Goal: Task Accomplishment & Management: Manage account settings

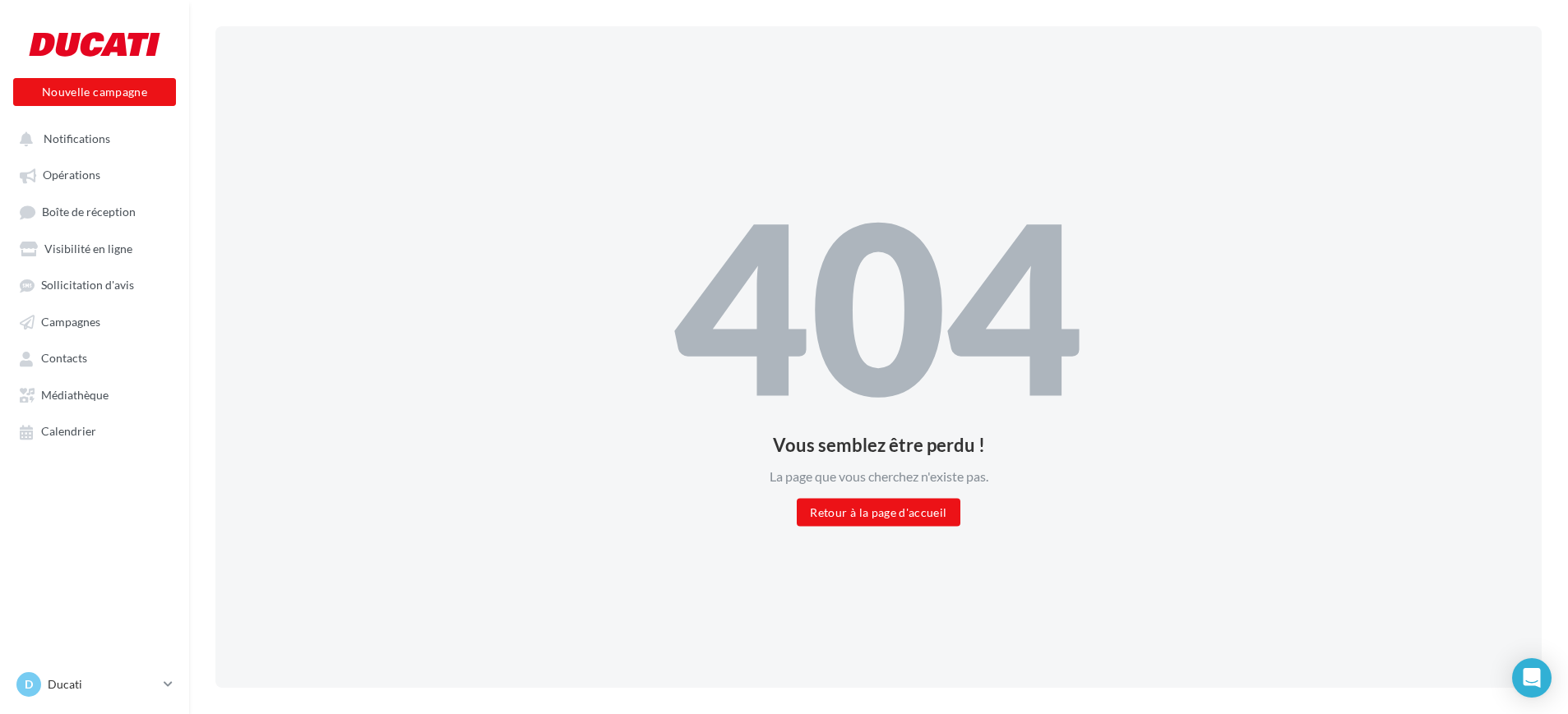
click at [88, 679] on p "Ducati" at bounding box center [102, 684] width 109 height 17
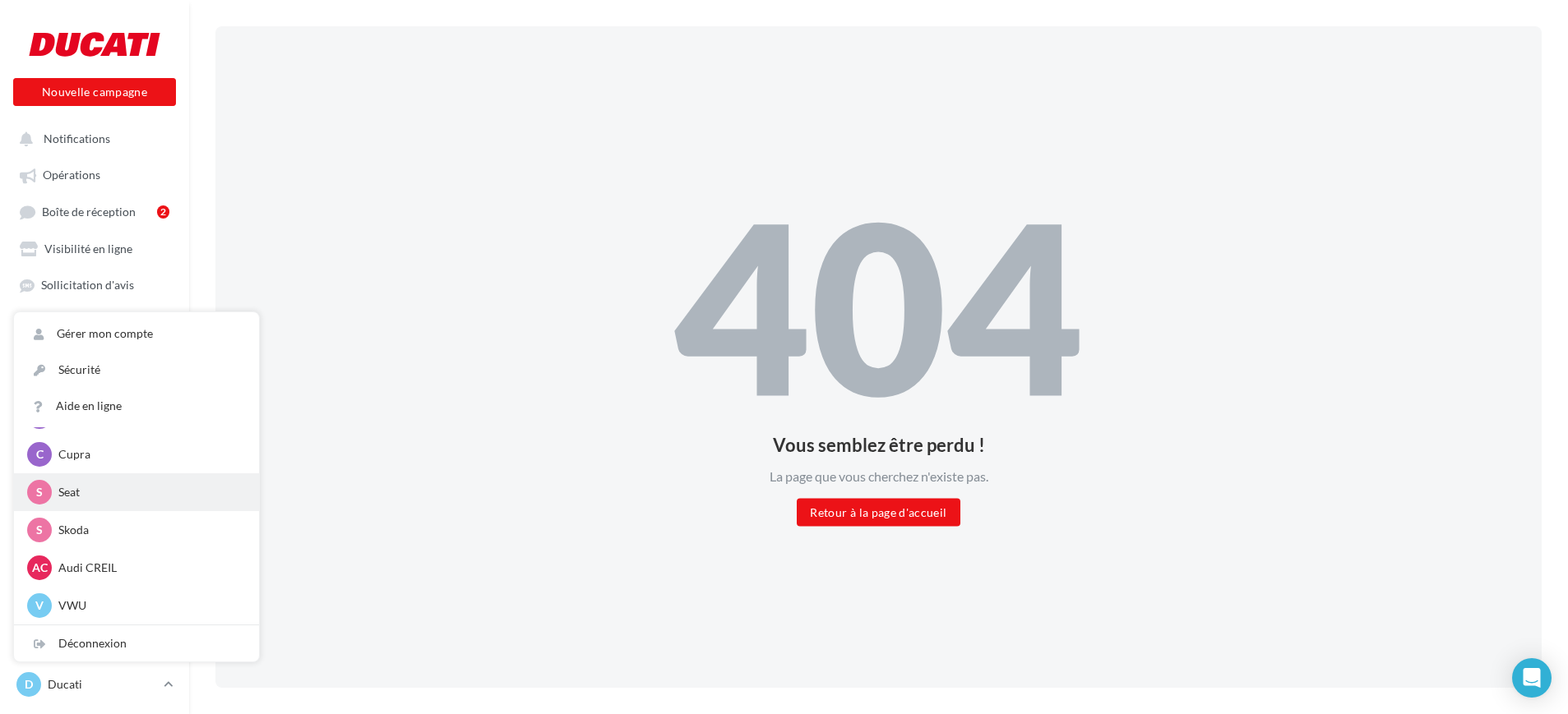
scroll to position [77, 0]
click at [101, 464] on div "C Cupra cupra_creil" at bounding box center [136, 454] width 219 height 24
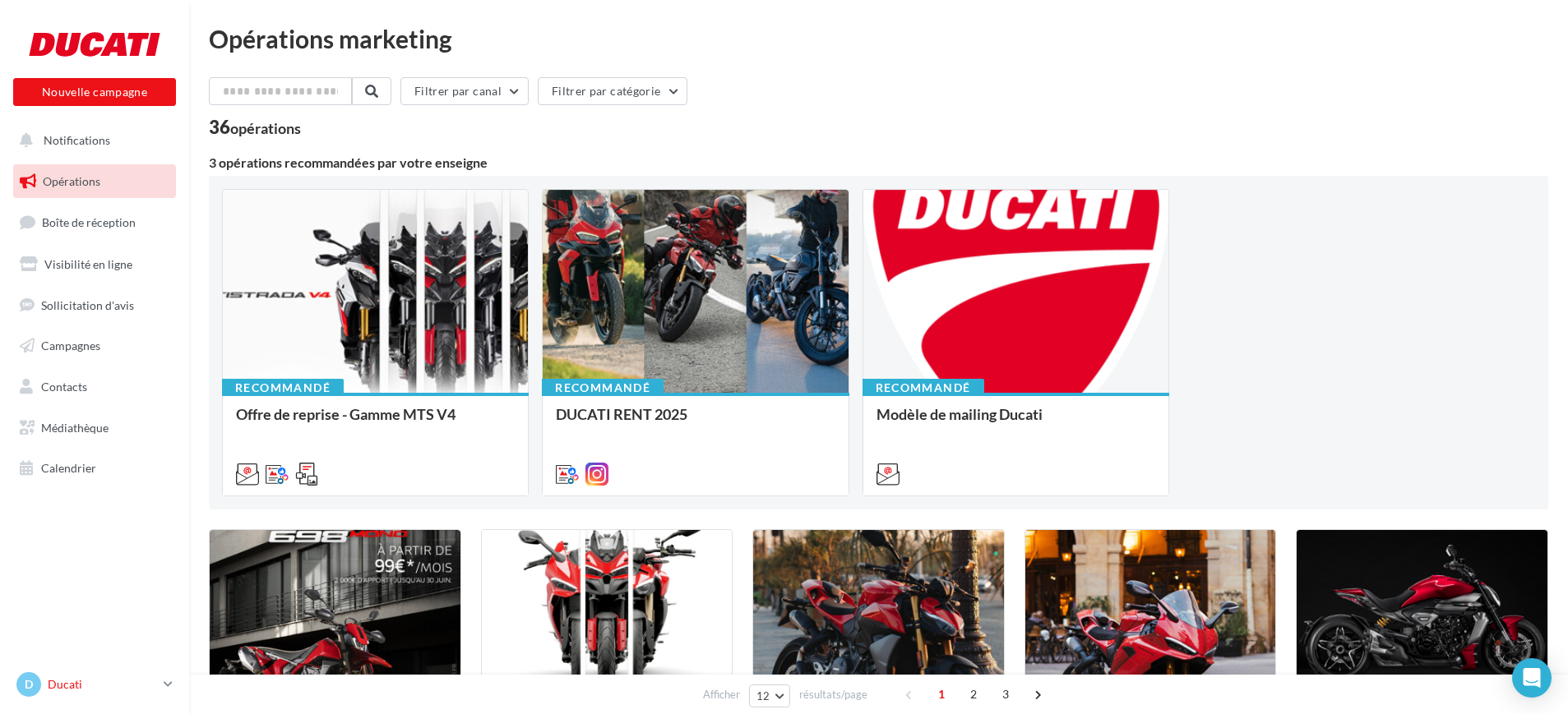
click at [74, 669] on link "D Ducati eddie.watou@apogeemotors.fr" at bounding box center [94, 685] width 162 height 31
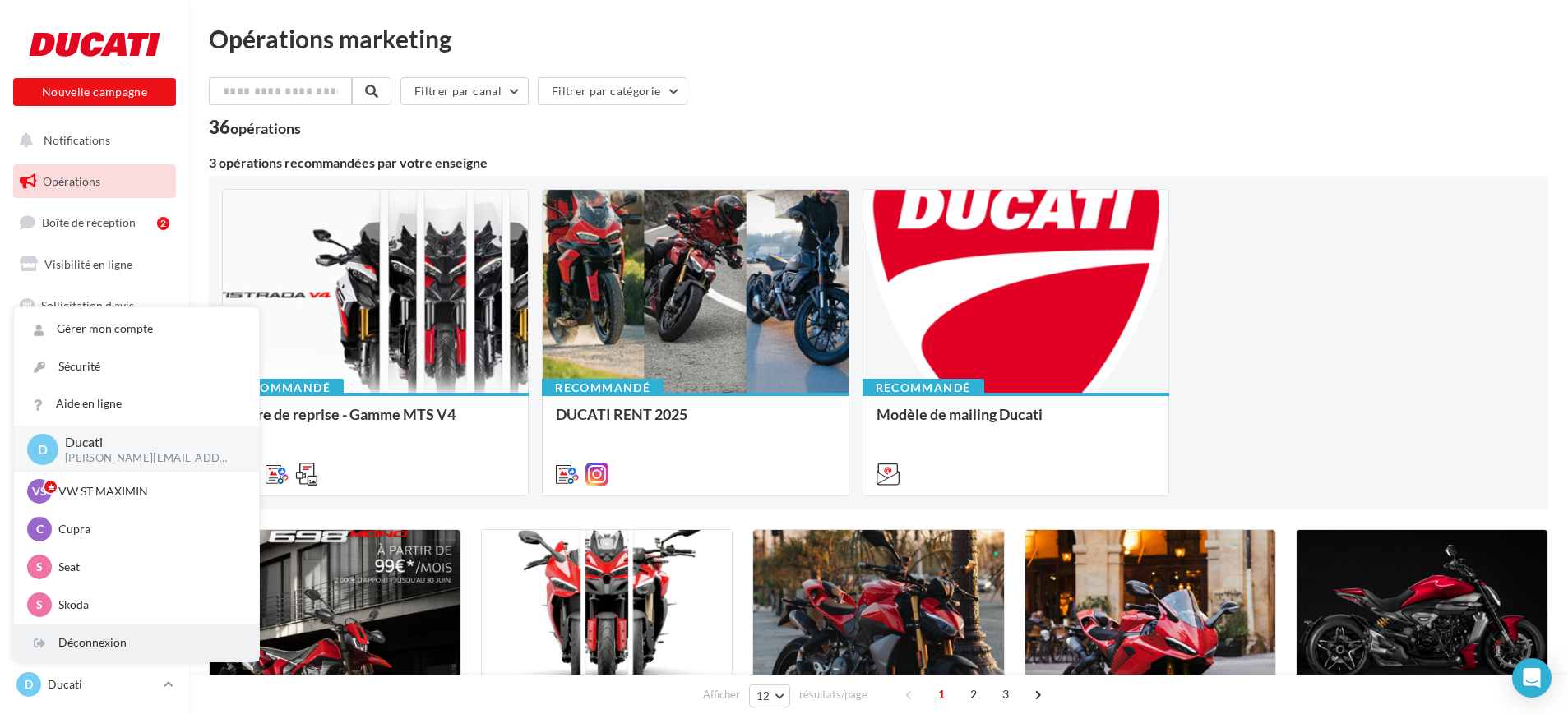
click at [82, 630] on div "Déconnexion" at bounding box center [136, 643] width 245 height 37
